Goal: Information Seeking & Learning: Learn about a topic

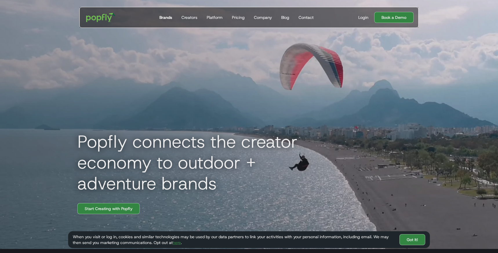
click at [165, 17] on div "Brands" at bounding box center [165, 17] width 13 height 6
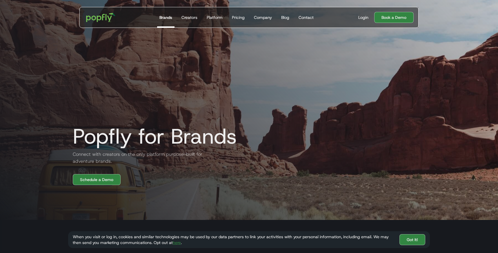
scroll to position [17, 0]
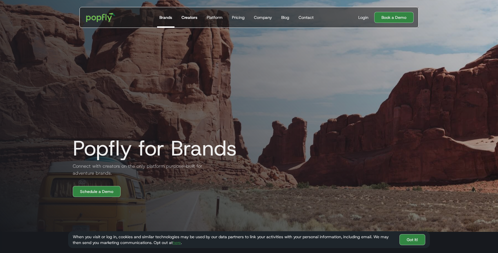
click at [194, 18] on div "Creators" at bounding box center [189, 17] width 16 height 6
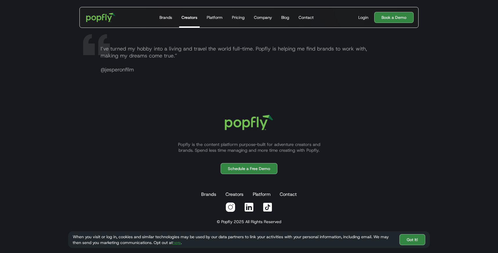
scroll to position [1148, 0]
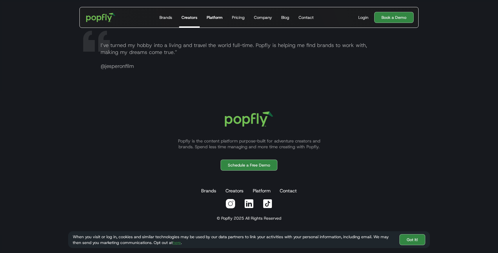
click at [216, 17] on div "Platform" at bounding box center [215, 17] width 16 height 6
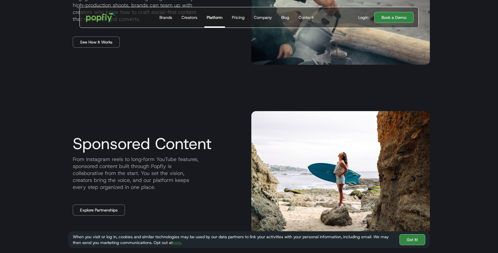
scroll to position [407, 0]
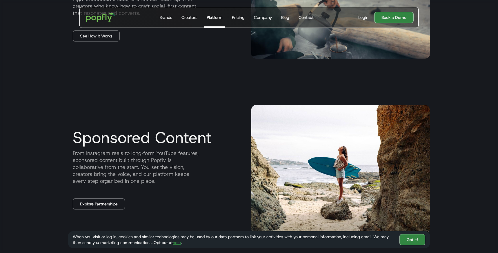
click at [198, 100] on div "Sponsored Content From Instagram reels to long‑form YouTube features, sponsored…" at bounding box center [249, 169] width 362 height 174
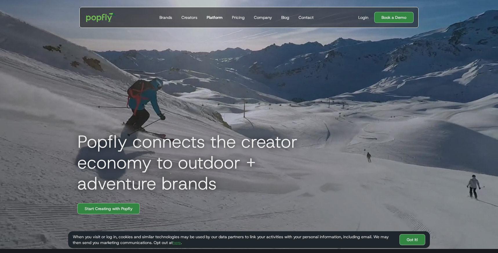
click at [215, 18] on div "Platform" at bounding box center [215, 17] width 16 height 6
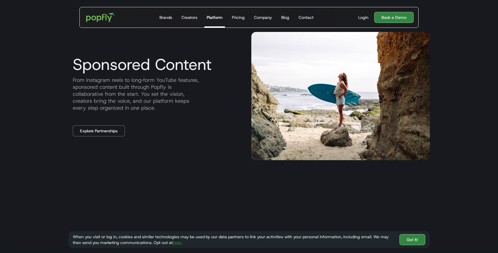
scroll to position [481, 0]
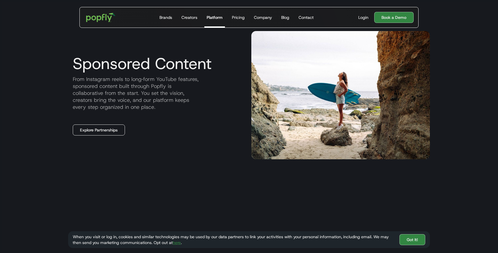
click at [116, 132] on link "Explore Partnerships" at bounding box center [99, 129] width 52 height 11
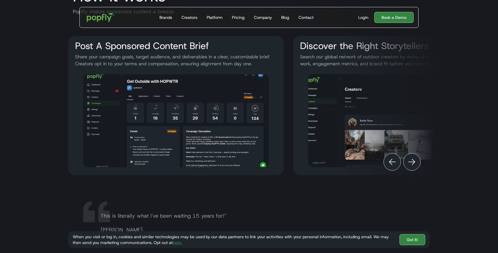
scroll to position [744, 0]
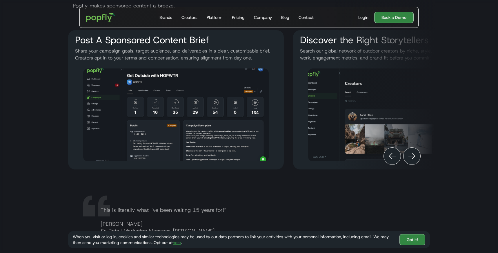
click at [414, 154] on img "Next" at bounding box center [411, 155] width 7 height 7
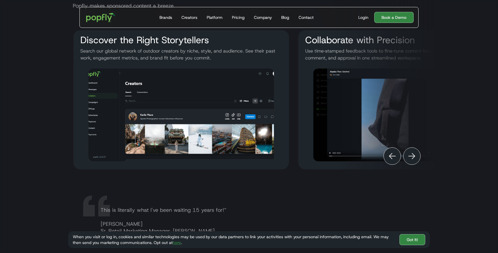
scroll to position [0, 236]
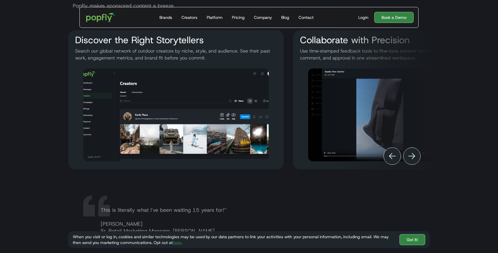
click at [414, 154] on img "Next" at bounding box center [411, 155] width 7 height 7
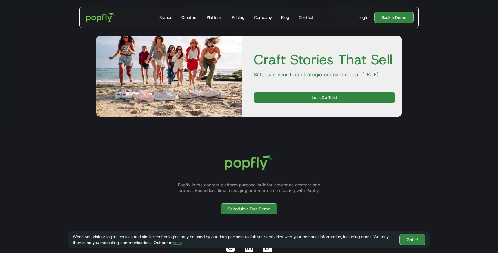
scroll to position [982, 0]
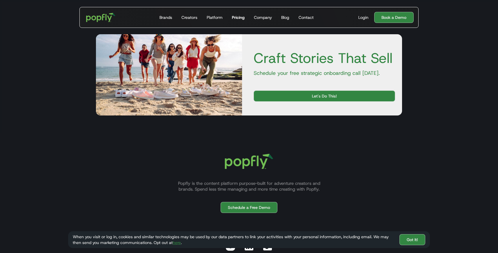
click at [234, 17] on div "Pricing" at bounding box center [238, 17] width 13 height 6
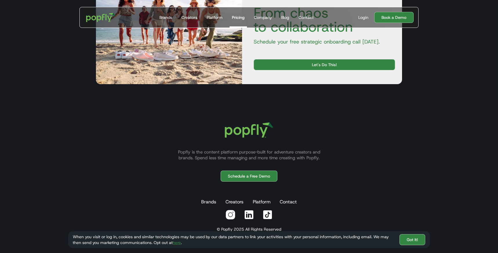
scroll to position [426, 0]
